Goal: Connect with others: Connect with other users

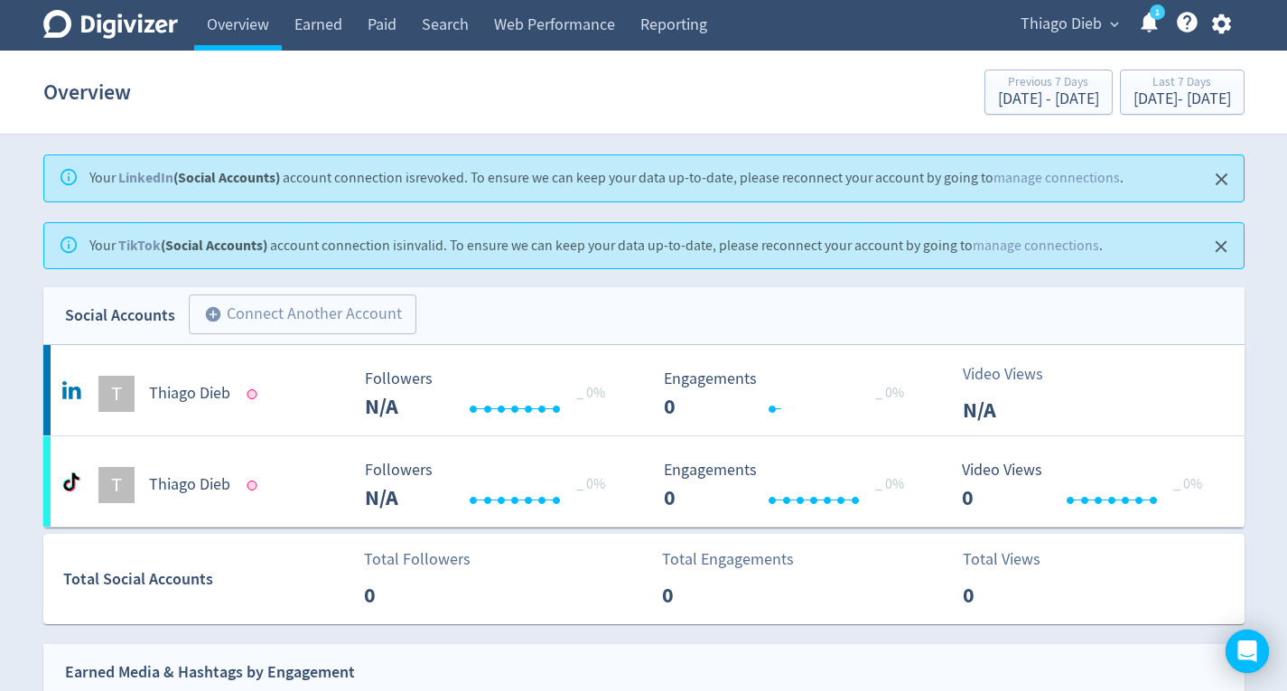
click at [121, 398] on div "T" at bounding box center [116, 394] width 36 height 36
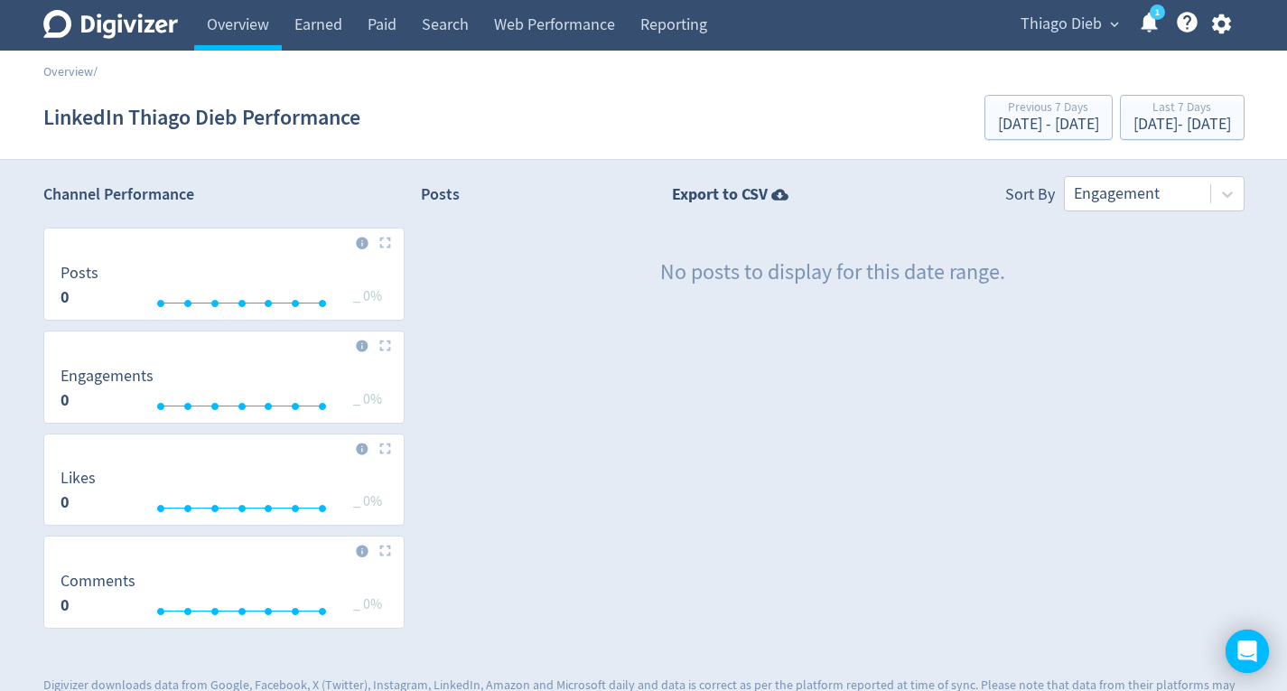
click at [1218, 28] on icon "button" at bounding box center [1221, 24] width 19 height 20
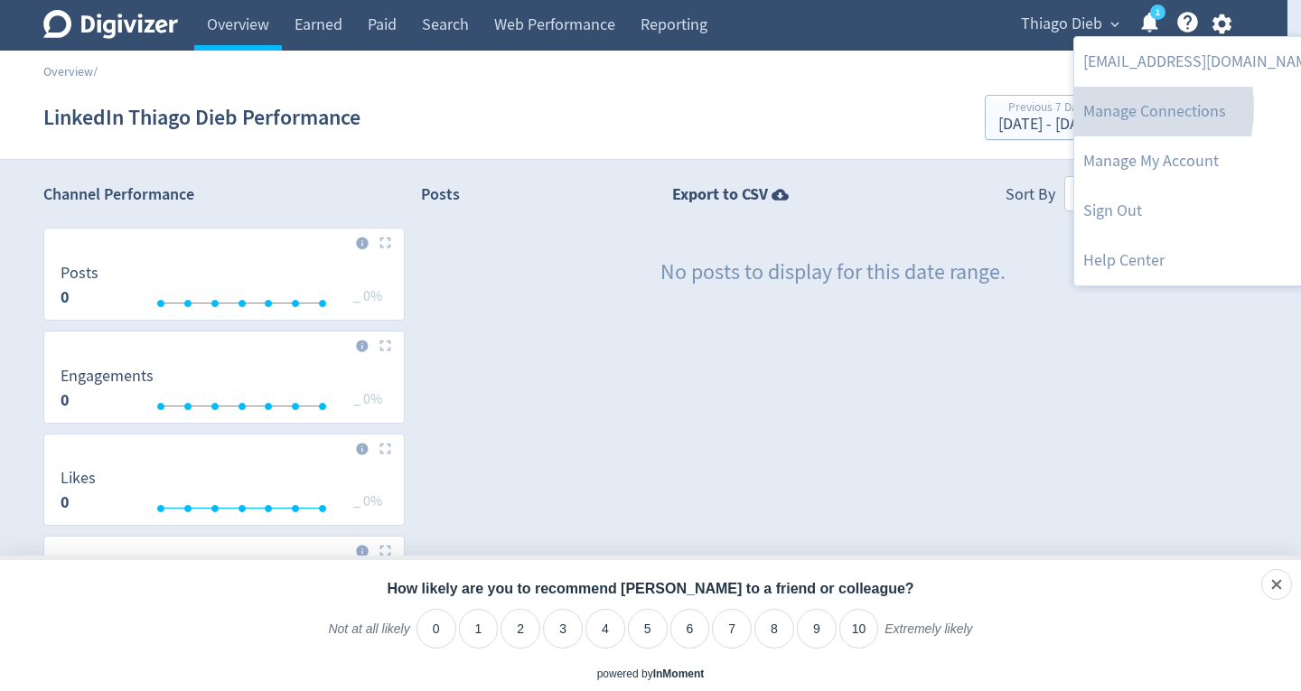
click at [1097, 108] on link "Manage Connections" at bounding box center [1201, 112] width 255 height 50
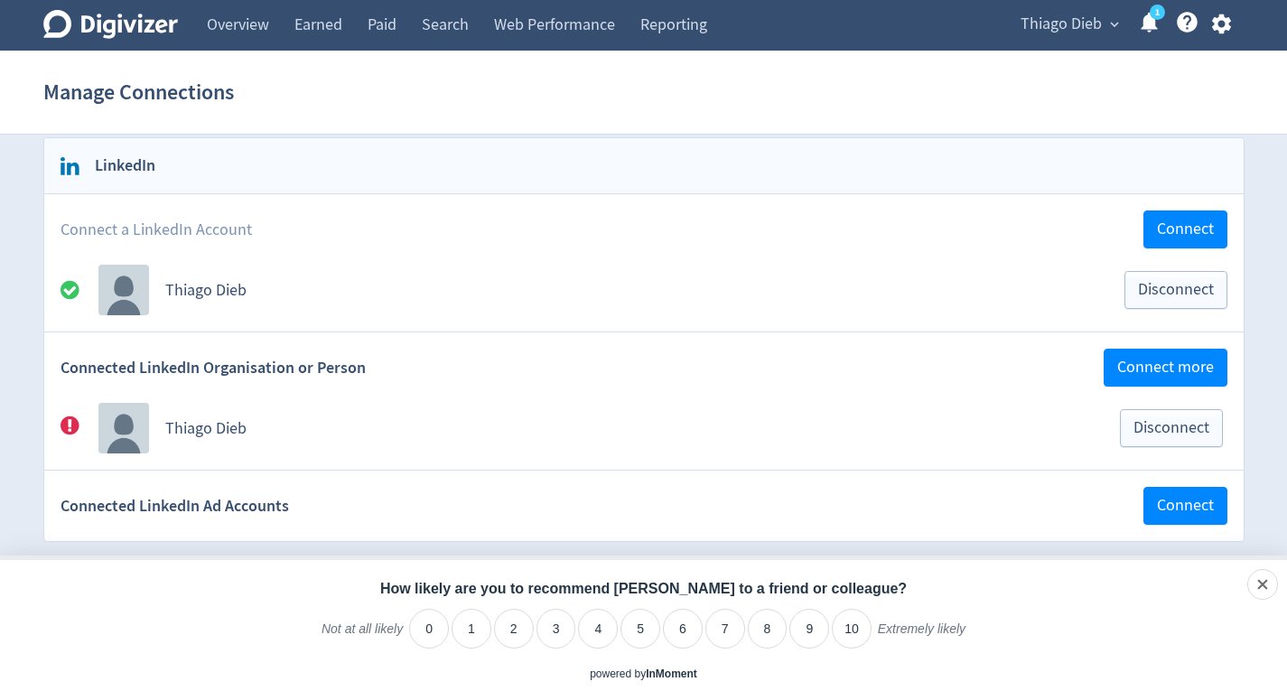
scroll to position [271, 0]
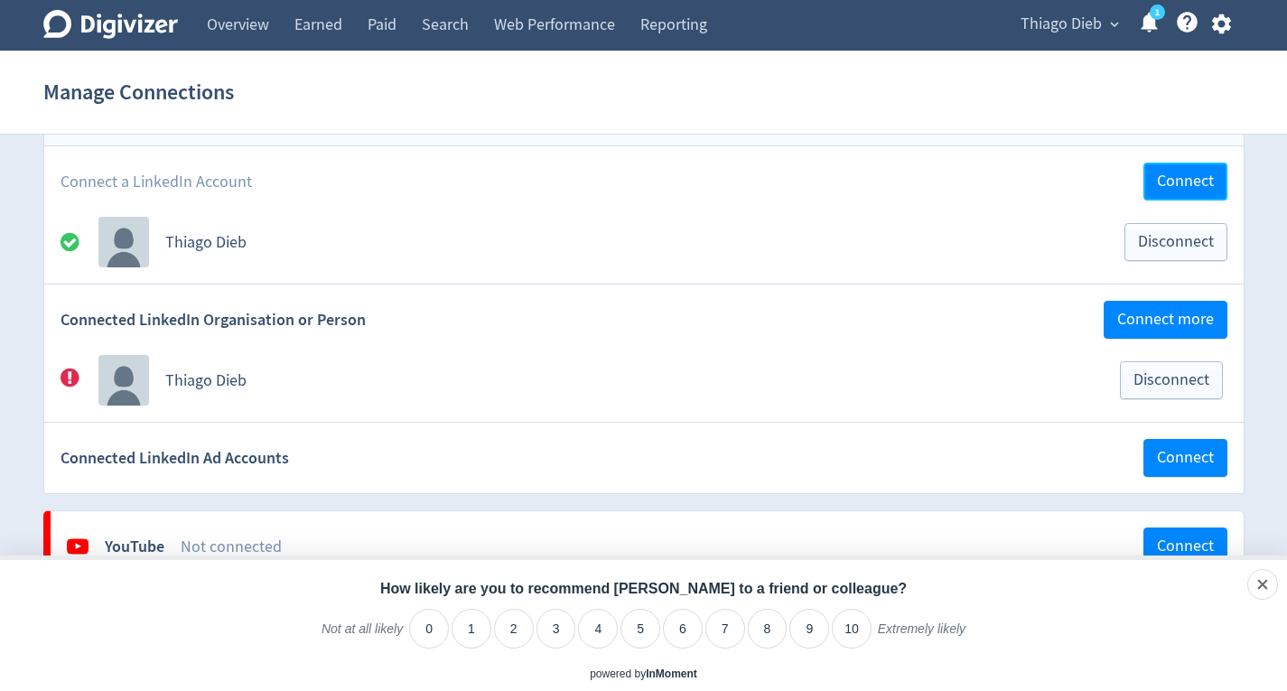
click at [1199, 183] on span "Connect" at bounding box center [1185, 181] width 57 height 16
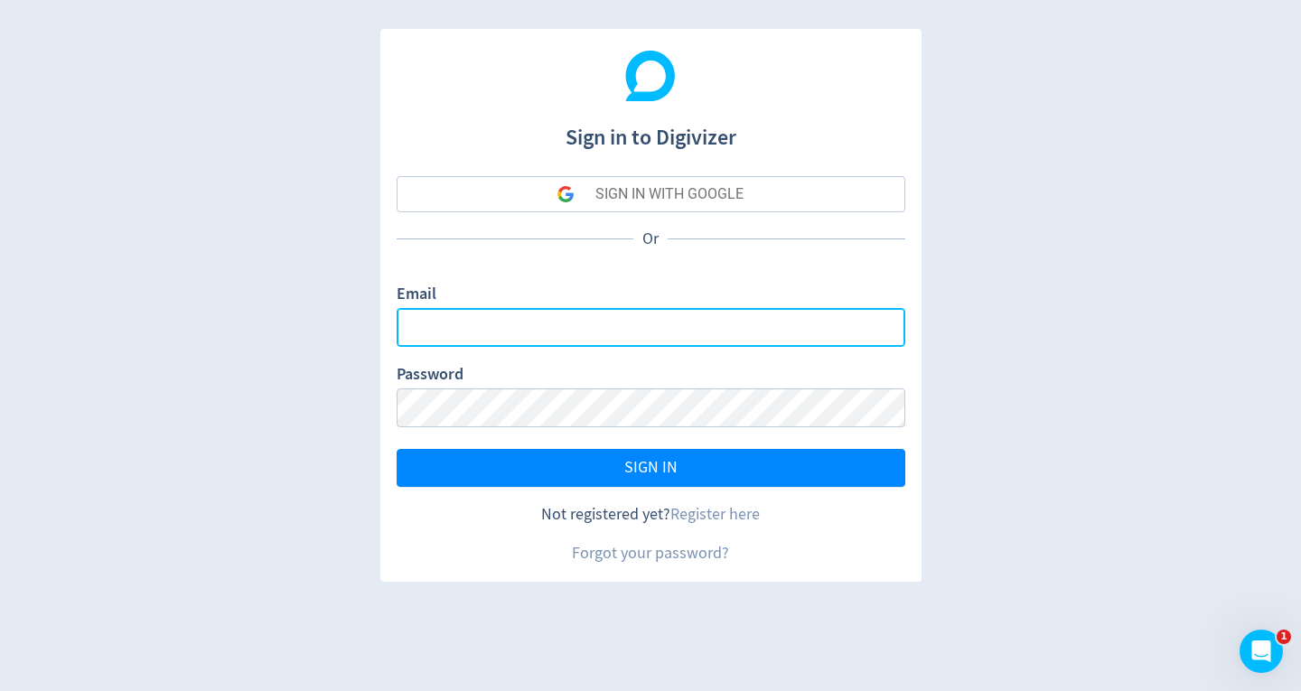
type input "[EMAIL_ADDRESS][DOMAIN_NAME]"
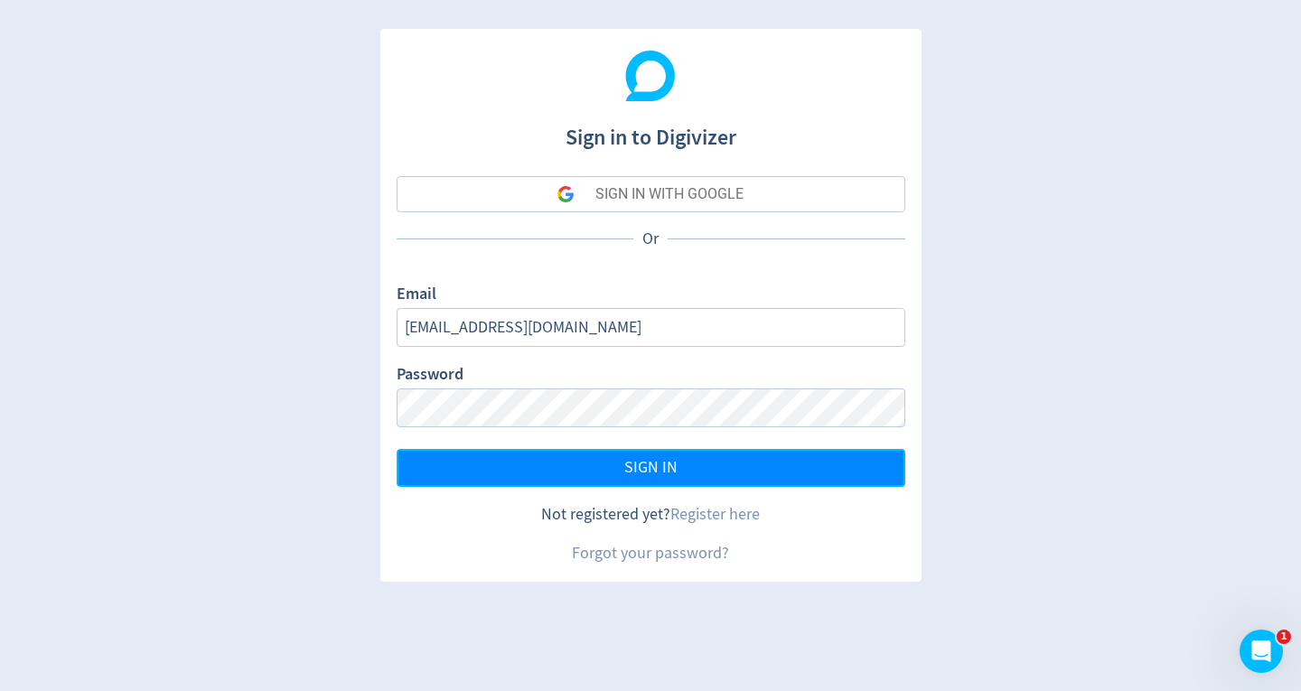
click at [631, 461] on span "SIGN IN" at bounding box center [650, 468] width 53 height 16
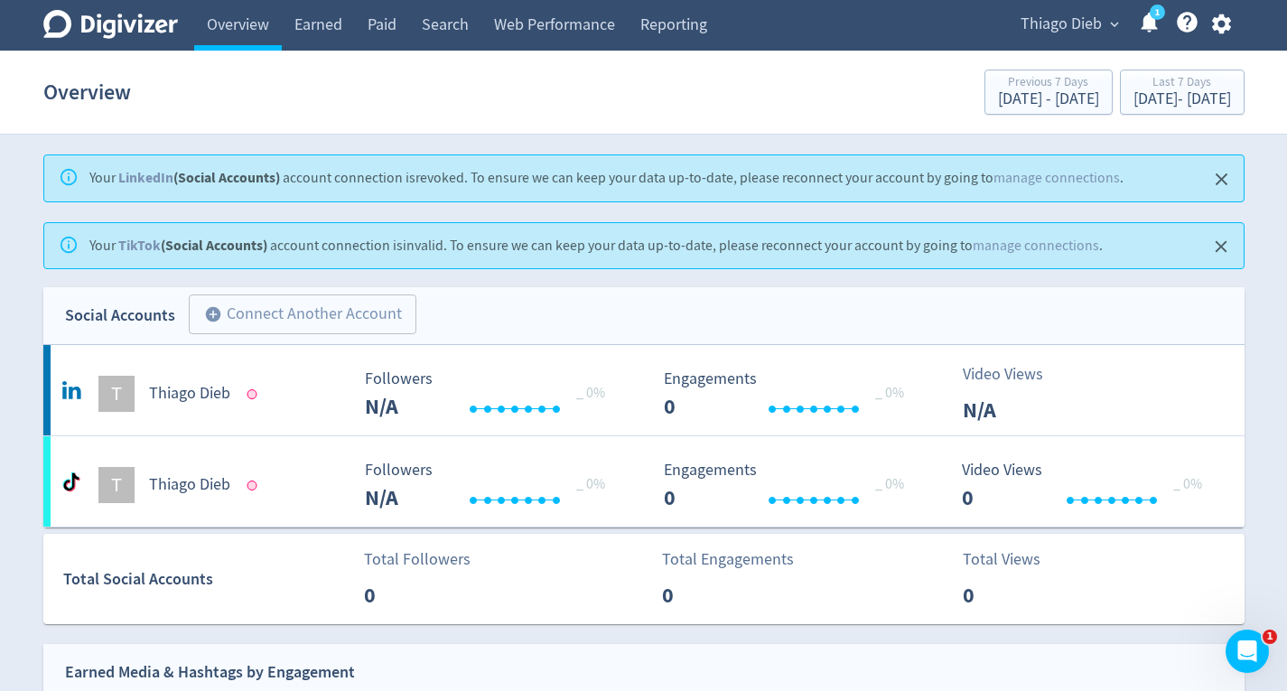
click at [192, 389] on h5 "Thiago Dieb" at bounding box center [189, 394] width 81 height 22
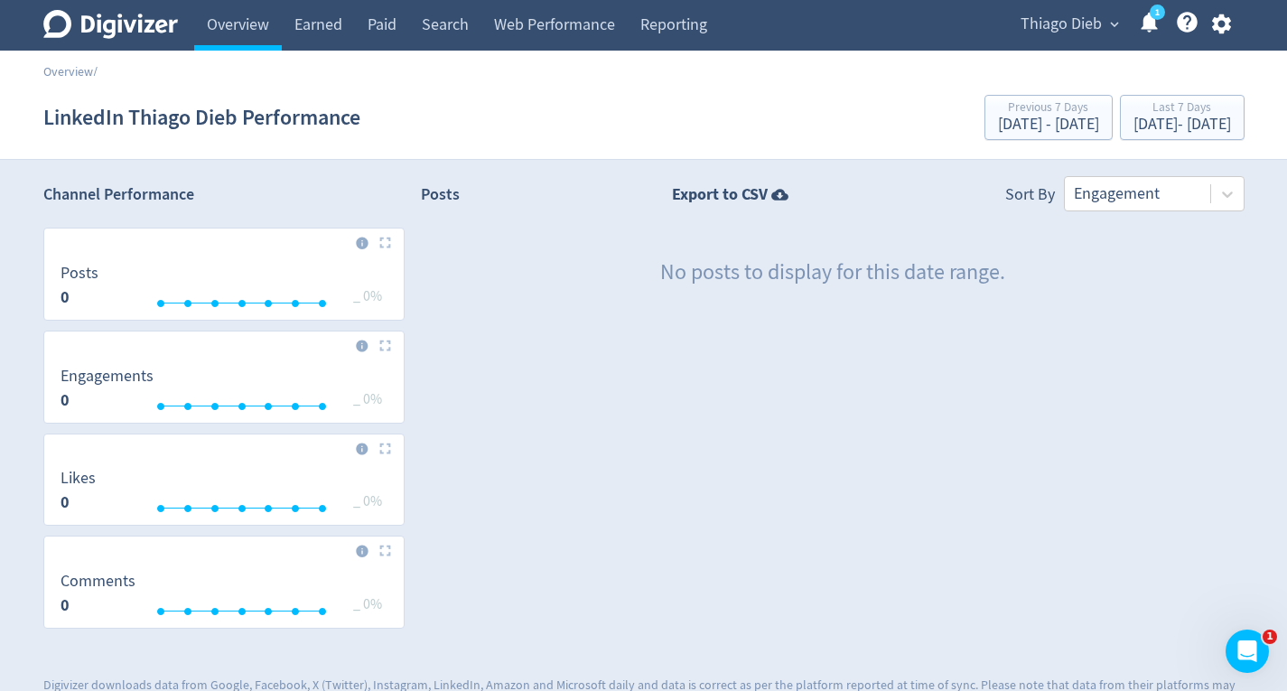
click at [1225, 19] on icon "button" at bounding box center [1221, 24] width 19 height 20
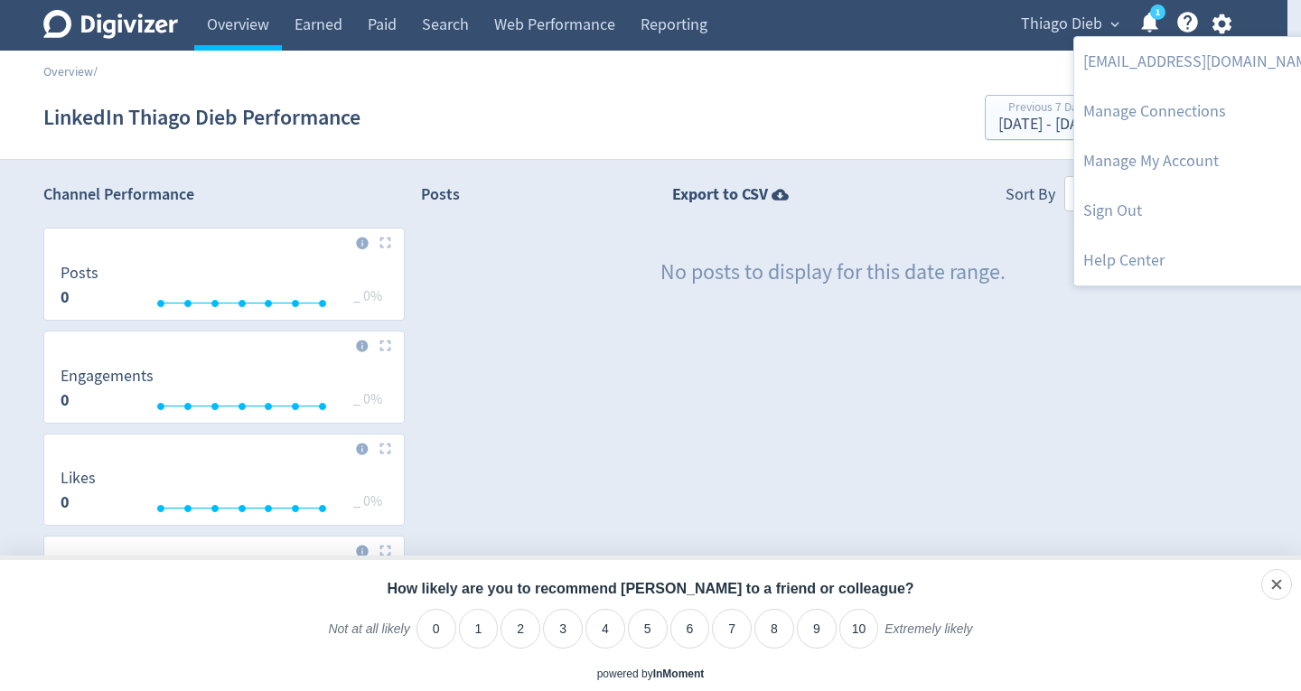
click at [1132, 104] on link "Manage Connections" at bounding box center [1201, 112] width 255 height 50
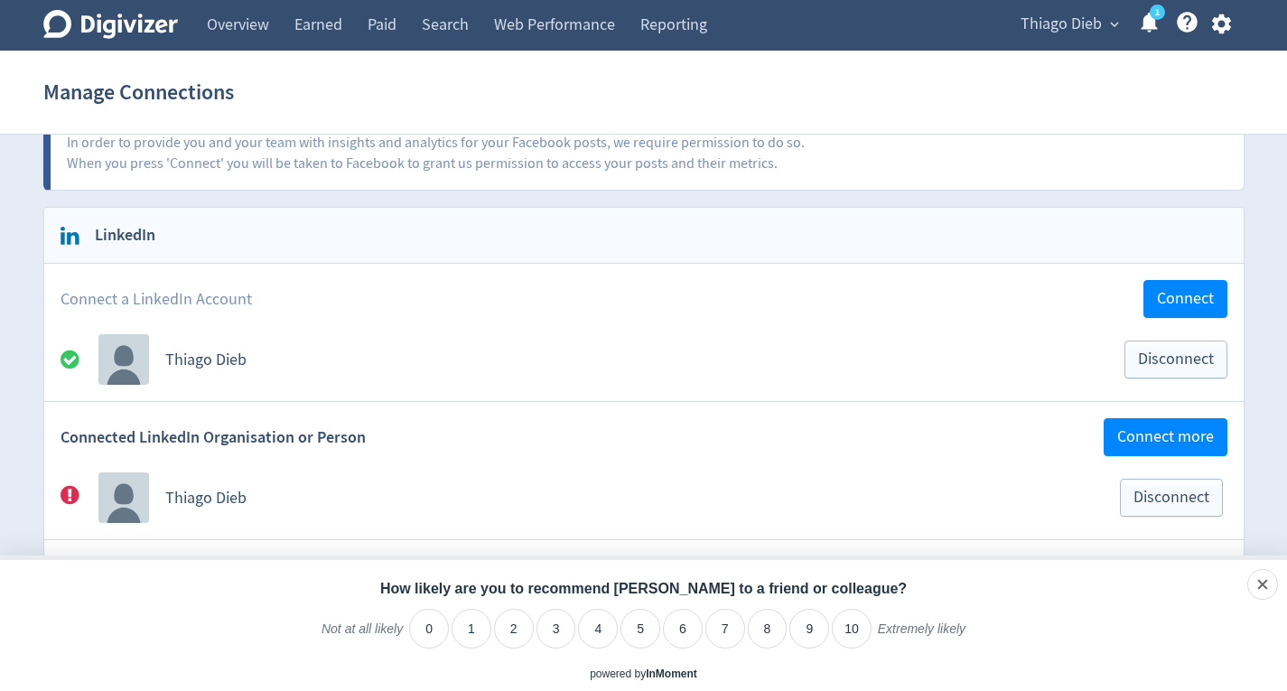
scroll to position [181, 0]
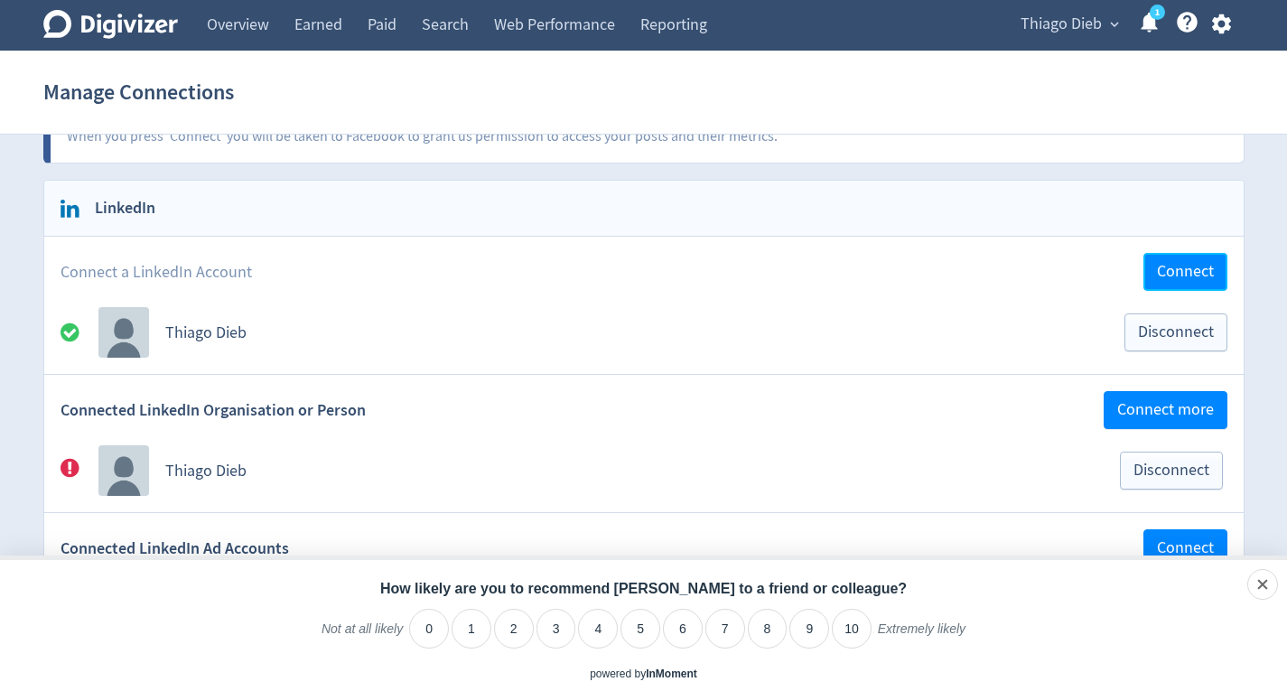
click at [1196, 269] on span "Connect" at bounding box center [1185, 272] width 57 height 16
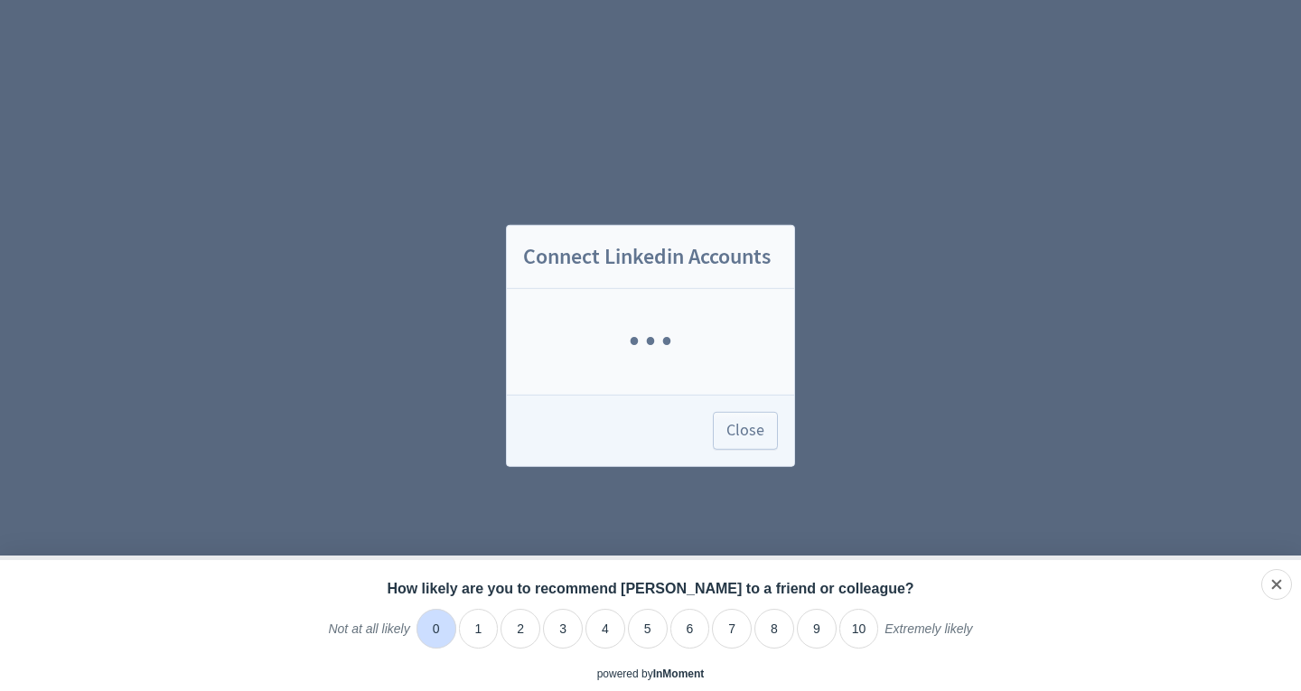
click at [438, 627] on li "0" at bounding box center [437, 629] width 40 height 40
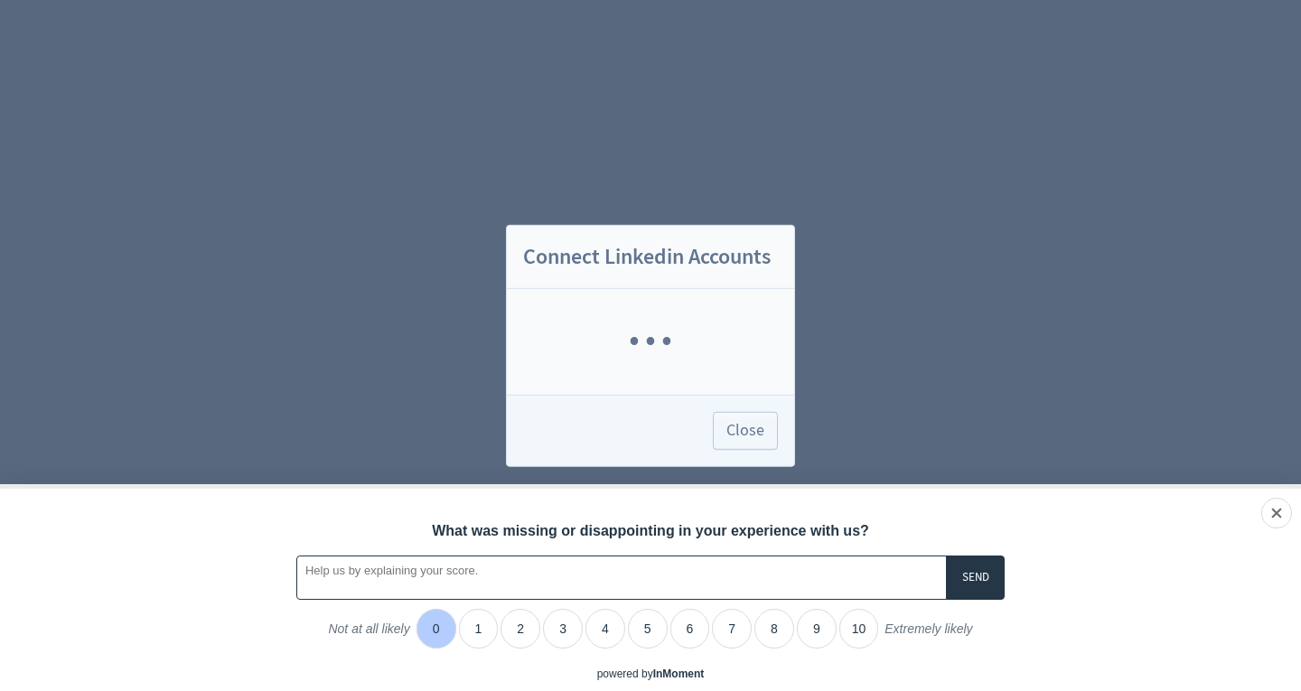
drag, startPoint x: 969, startPoint y: 580, endPoint x: 1013, endPoint y: 572, distance: 45.0
click at [969, 581] on input "A feedback form has popped up." at bounding box center [975, 578] width 59 height 44
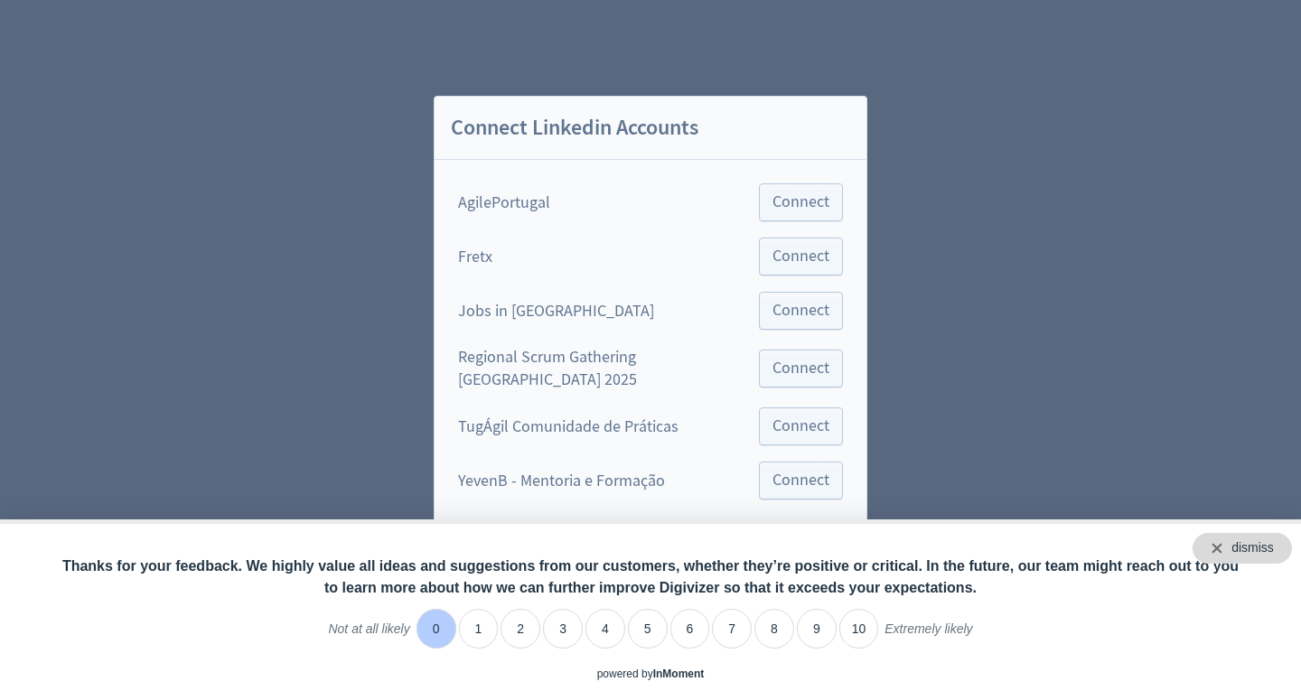
click at [1276, 555] on div "dismiss" at bounding box center [1242, 548] width 99 height 31
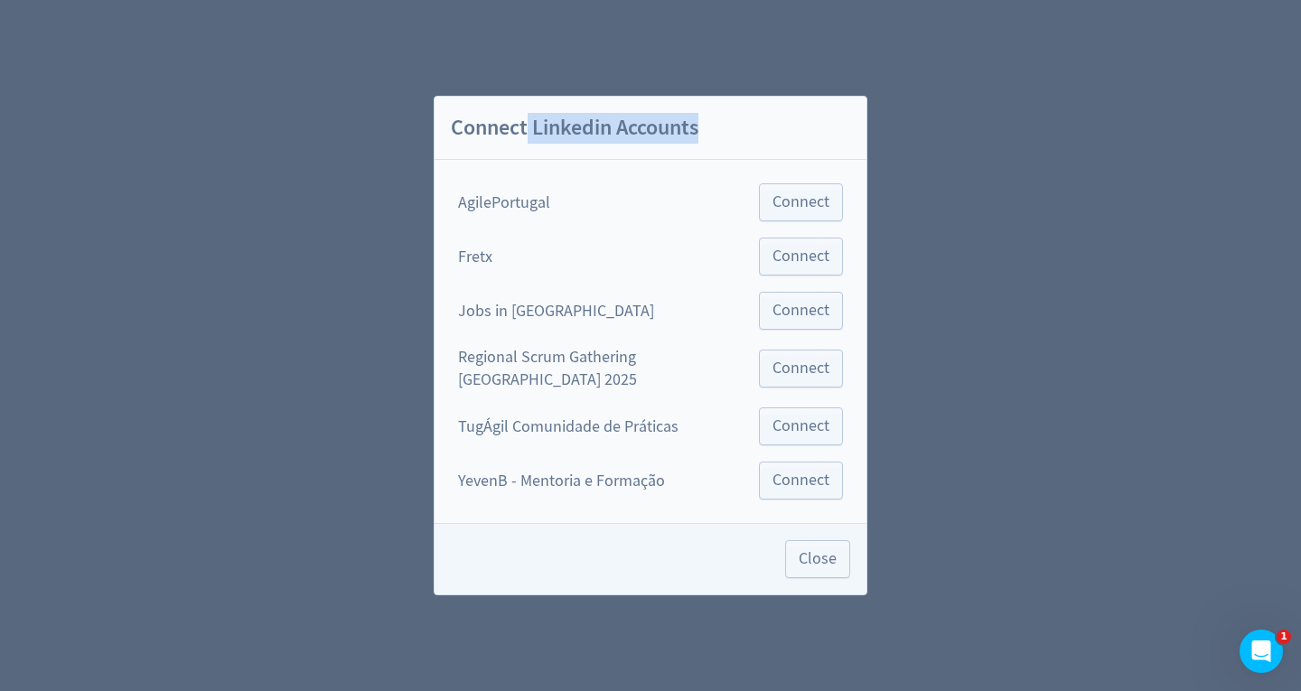
drag, startPoint x: 601, startPoint y: 132, endPoint x: 729, endPoint y: 136, distance: 128.4
click at [725, 135] on h2 "Connect Linkedin Accounts" at bounding box center [651, 129] width 432 height 64
click at [793, 485] on span "Connect" at bounding box center [800, 481] width 57 height 16
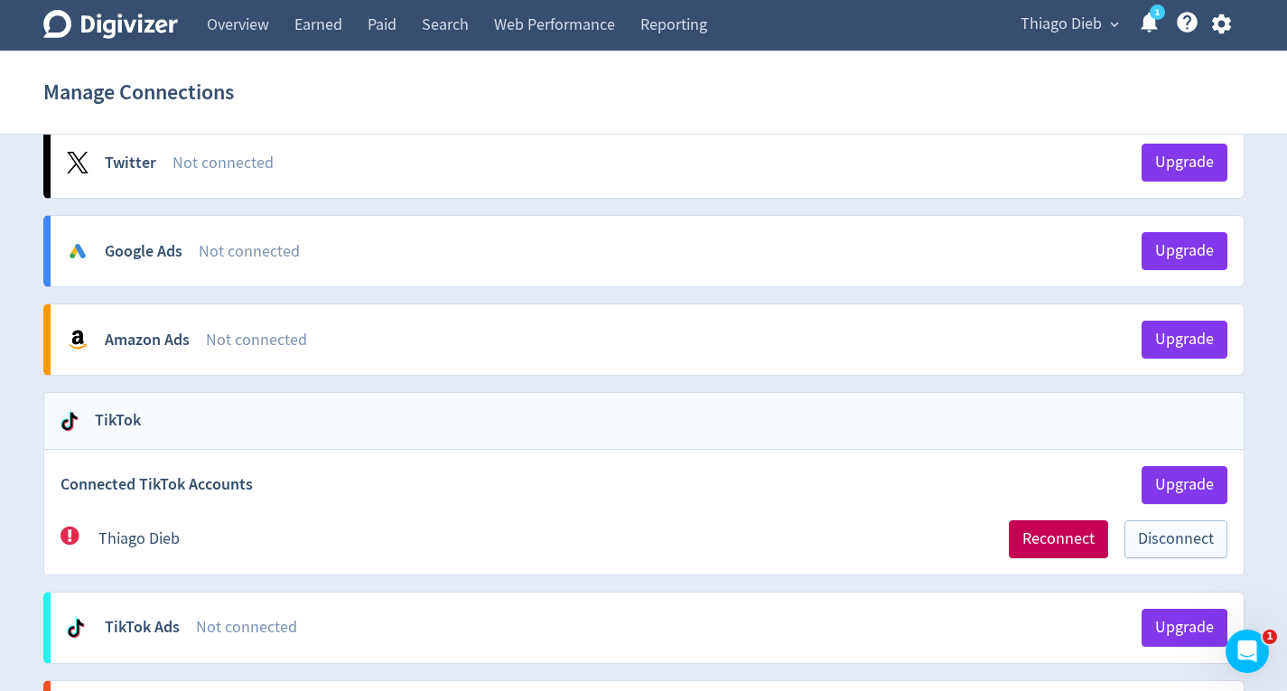
scroll to position [1006, 0]
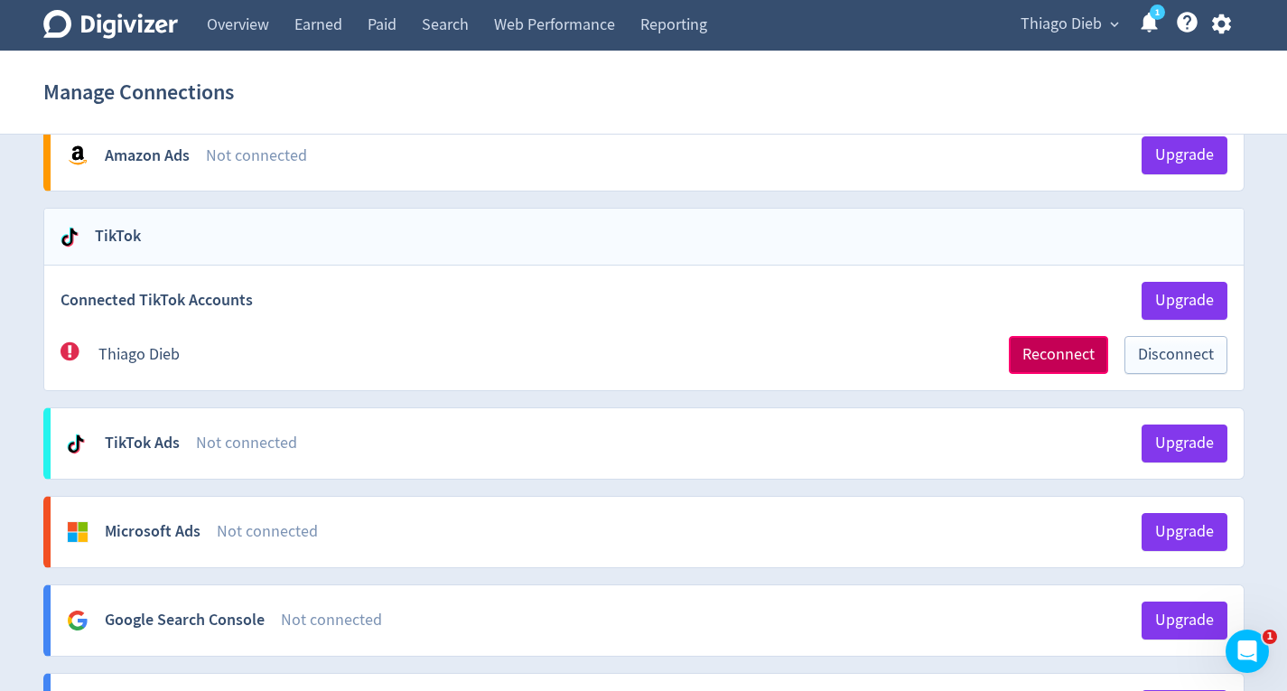
click at [1039, 355] on span "Reconnect" at bounding box center [1059, 355] width 72 height 16
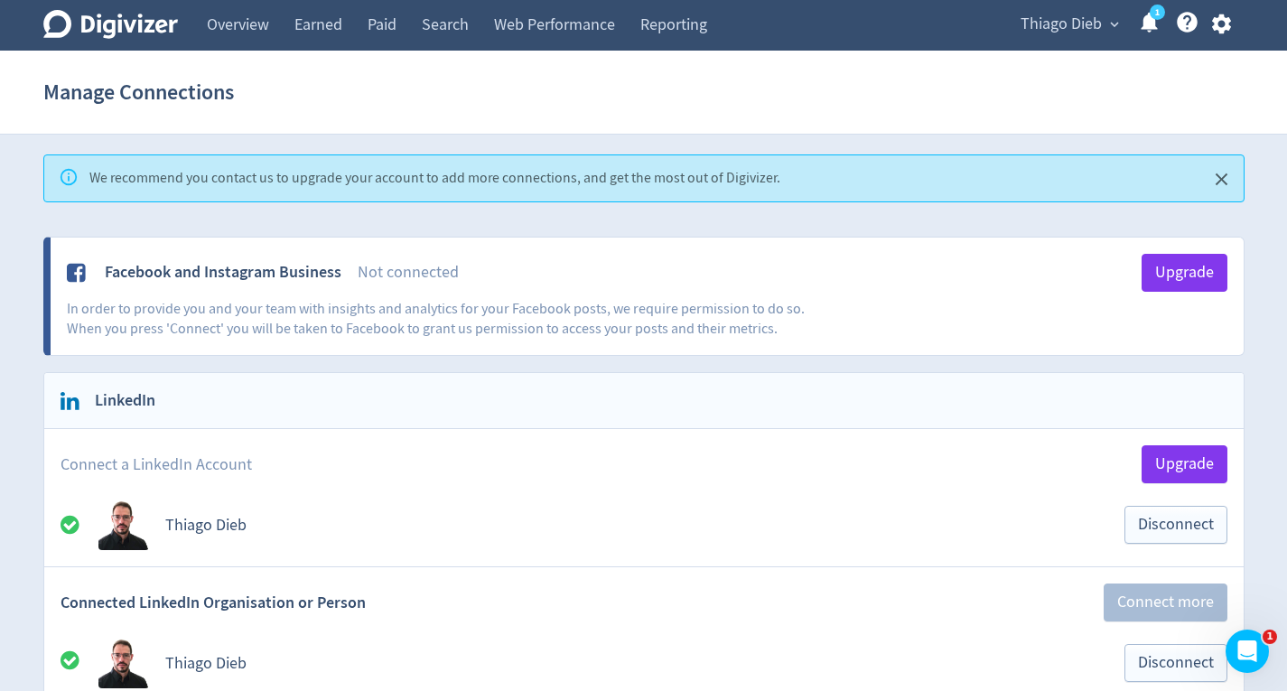
click at [1174, 279] on span "Upgrade" at bounding box center [1185, 273] width 59 height 16
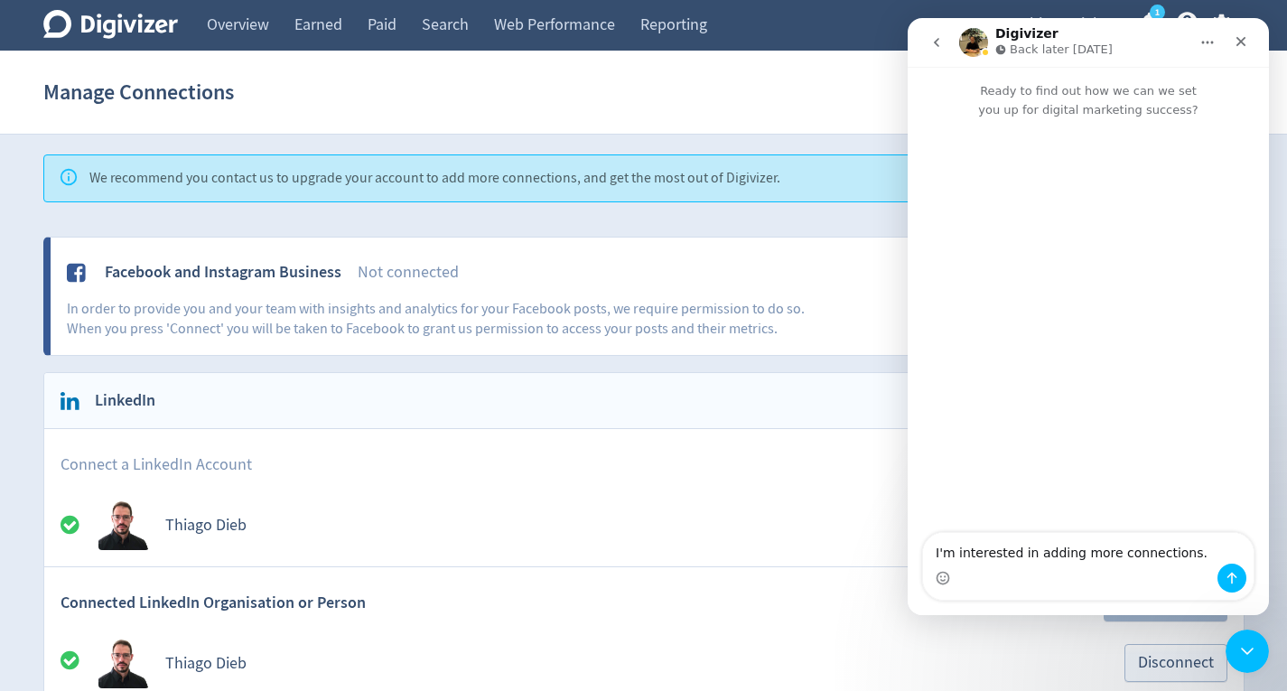
click at [1239, 39] on icon "Close" at bounding box center [1242, 42] width 10 height 10
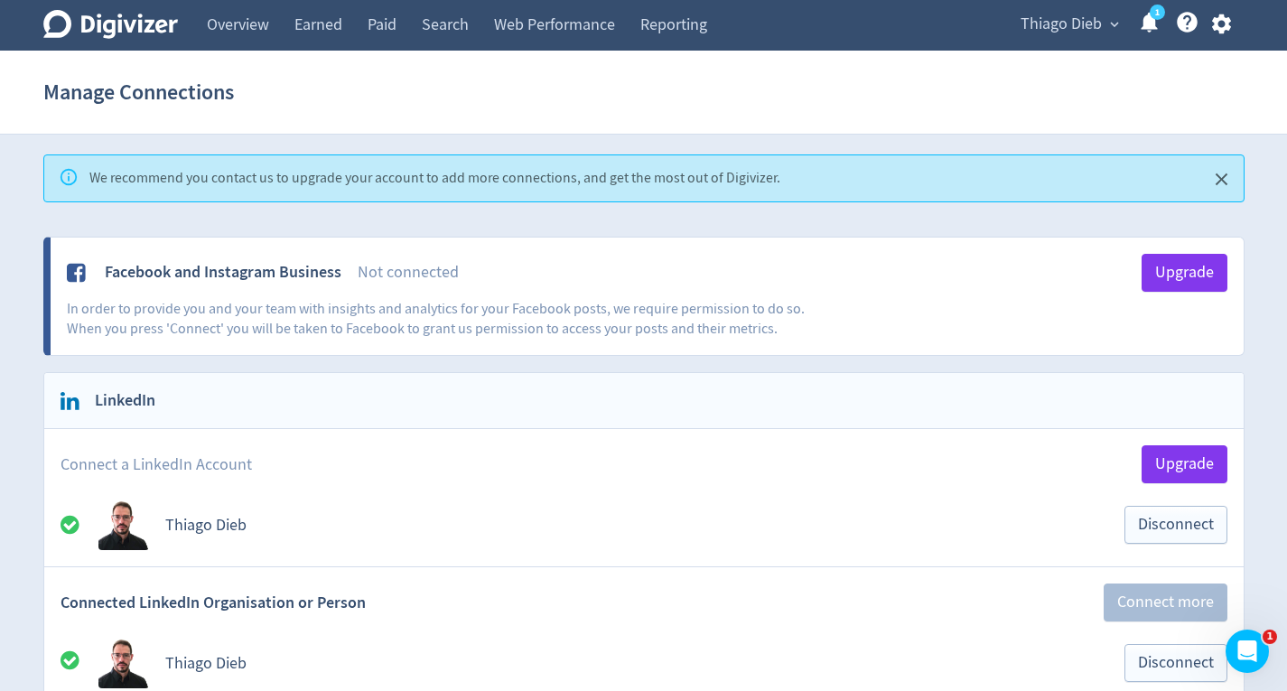
click at [256, 22] on link "Overview" at bounding box center [238, 25] width 88 height 51
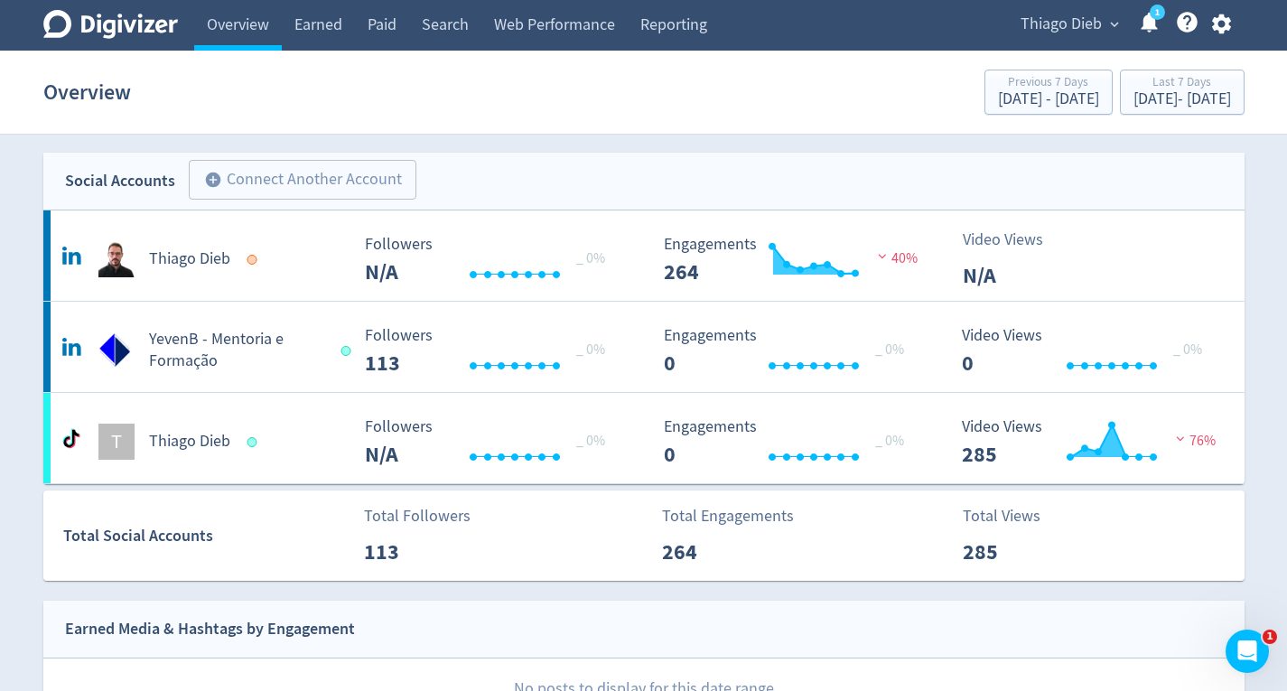
click at [330, 33] on link "Earned" at bounding box center [318, 25] width 73 height 51
